Goal: Find contact information: Find contact information

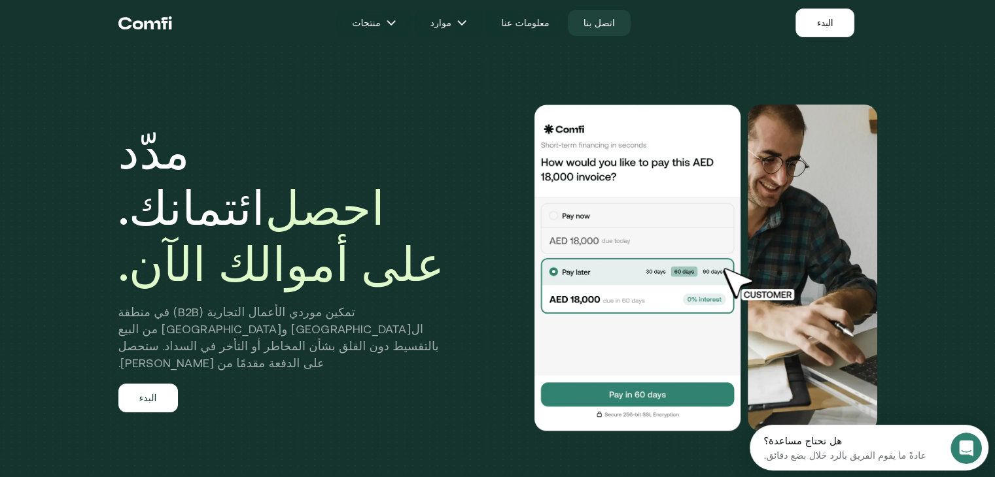
click at [592, 22] on font "اتصل بنا" at bounding box center [598, 23] width 31 height 10
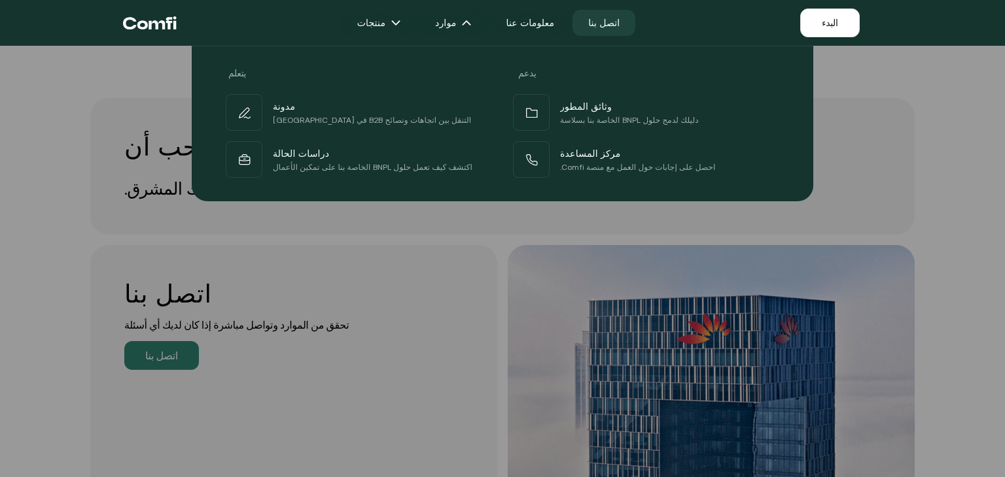
click at [509, 239] on div at bounding box center [502, 284] width 1005 height 477
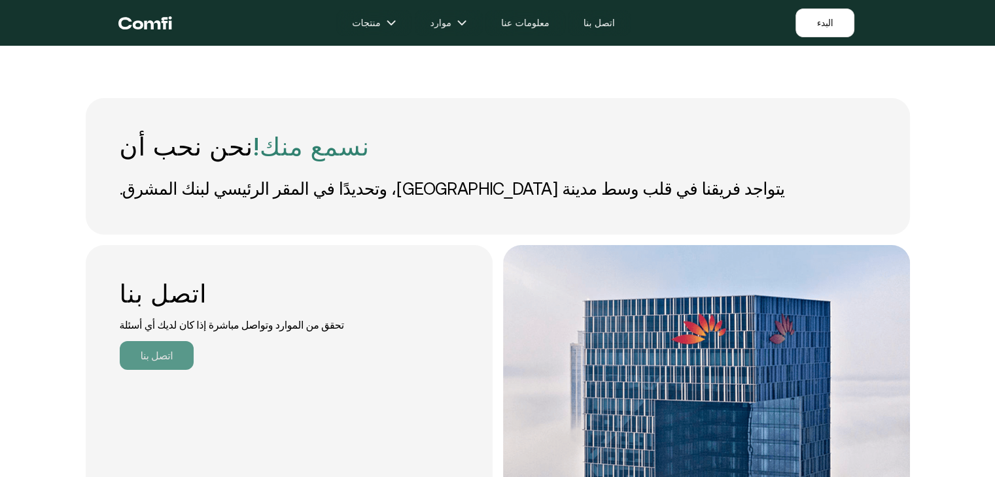
click at [146, 358] on font "اتصل بنا" at bounding box center [157, 356] width 33 height 12
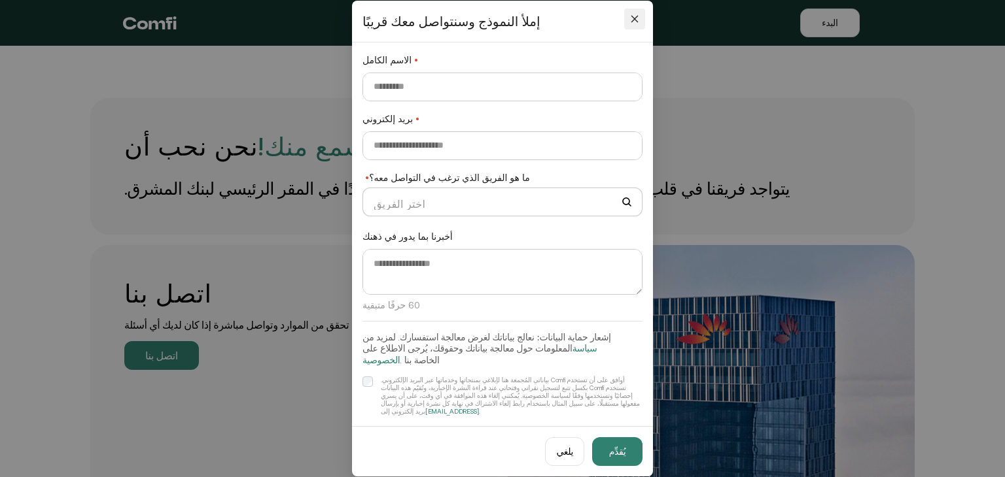
click at [636, 14] on div "إملأ النموذج وسنتواصل معك قريبًا" at bounding box center [502, 22] width 301 height 42
click at [631, 24] on icon "يغلق" at bounding box center [634, 18] width 9 height 9
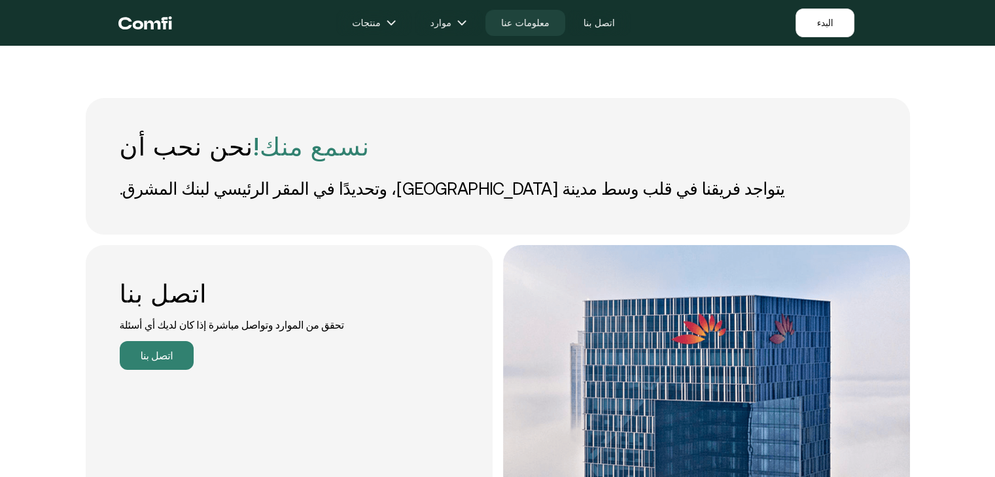
click at [538, 22] on font "معلومات عنا" at bounding box center [525, 23] width 48 height 10
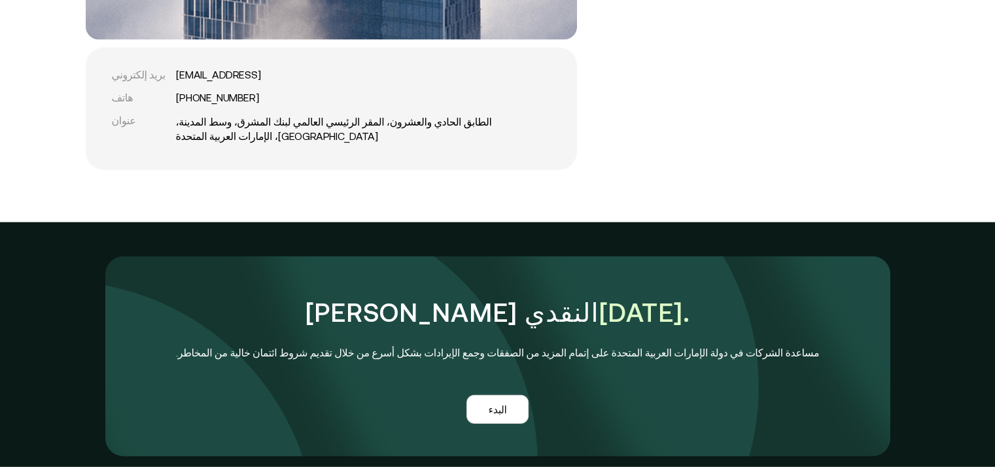
scroll to position [2943, 0]
